Goal: Check status: Check status

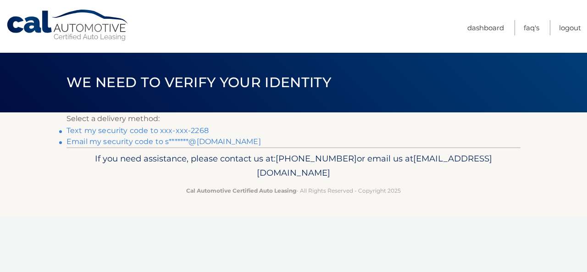
click at [166, 128] on link "Text my security code to xxx-xxx-2268" at bounding box center [137, 130] width 142 height 9
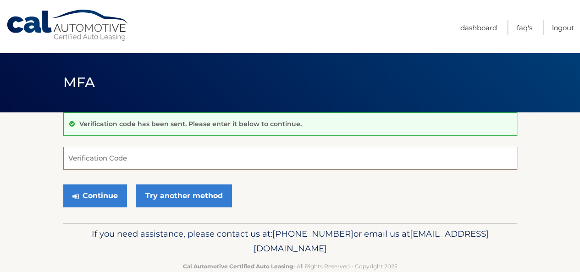
click at [150, 159] on input "Verification Code" at bounding box center [290, 158] width 454 height 23
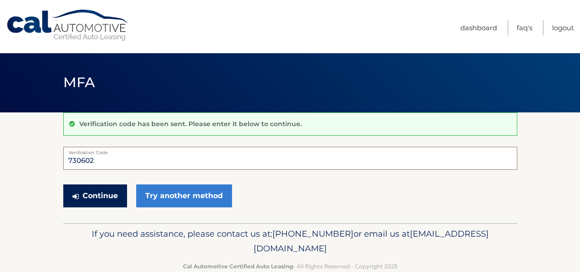
type input "730602"
click at [105, 193] on button "Continue" at bounding box center [95, 195] width 64 height 23
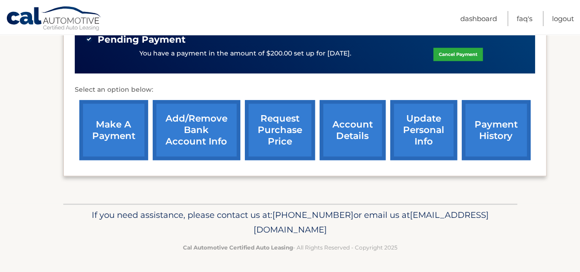
scroll to position [240, 0]
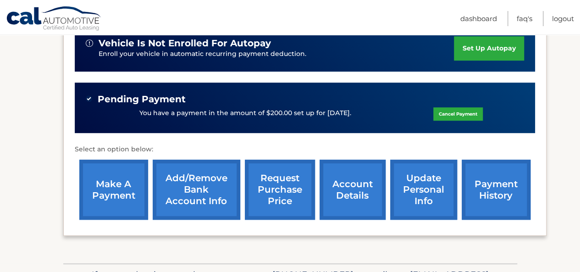
drag, startPoint x: 330, startPoint y: 204, endPoint x: 327, endPoint y: 208, distance: 5.2
drag, startPoint x: 327, startPoint y: 208, endPoint x: 326, endPoint y: 203, distance: 6.0
click at [326, 203] on link "account details" at bounding box center [352, 189] width 66 height 60
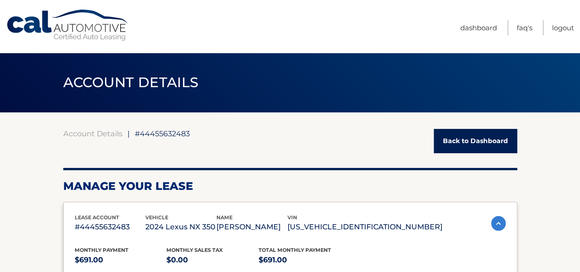
drag, startPoint x: 584, startPoint y: 47, endPoint x: 502, endPoint y: 44, distance: 82.1
drag, startPoint x: 502, startPoint y: 44, endPoint x: 566, endPoint y: 181, distance: 151.3
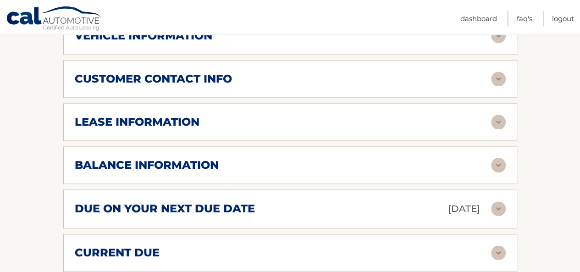
scroll to position [481, 0]
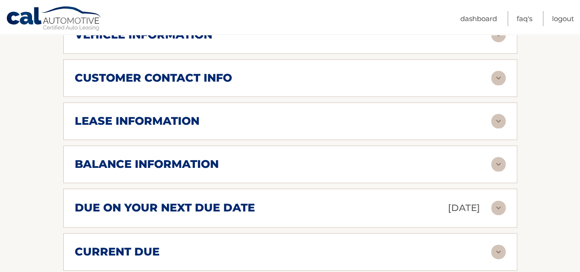
click at [334, 205] on div "due on your next due date [DATE]" at bounding box center [283, 208] width 416 height 16
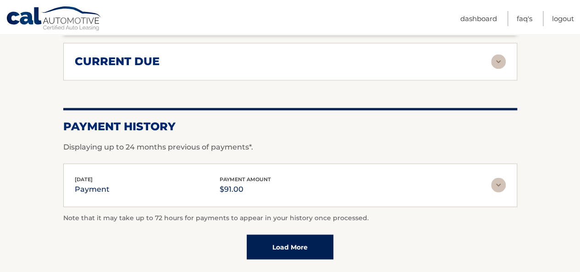
scroll to position [763, 0]
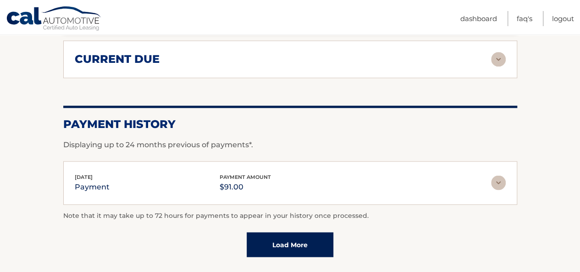
click at [337, 56] on div "current due" at bounding box center [283, 59] width 416 height 14
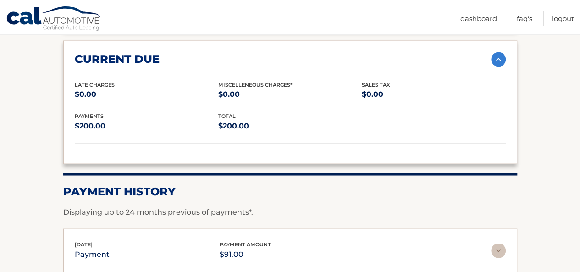
drag, startPoint x: 320, startPoint y: 1, endPoint x: 416, endPoint y: 188, distance: 210.5
click at [416, 188] on h2 "Payment History" at bounding box center [290, 191] width 454 height 14
